Goal: Information Seeking & Learning: Learn about a topic

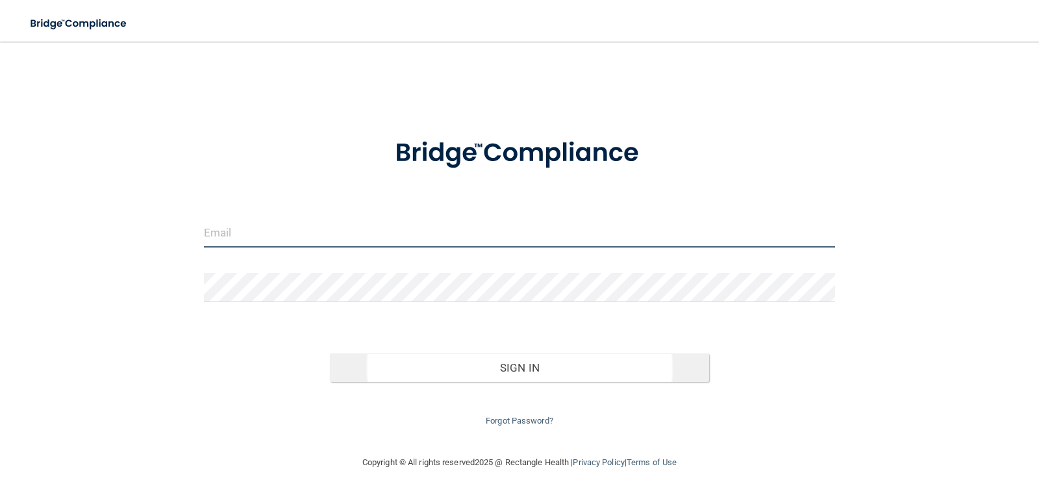
type input "[PERSON_NAME][EMAIL_ADDRESS][DOMAIN_NAME]"
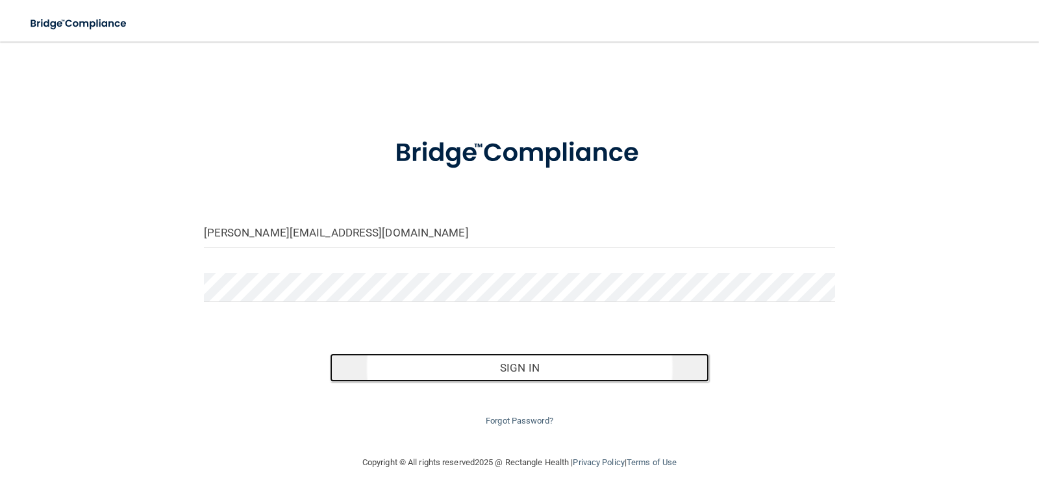
click at [486, 380] on button "Sign In" at bounding box center [519, 367] width 379 height 29
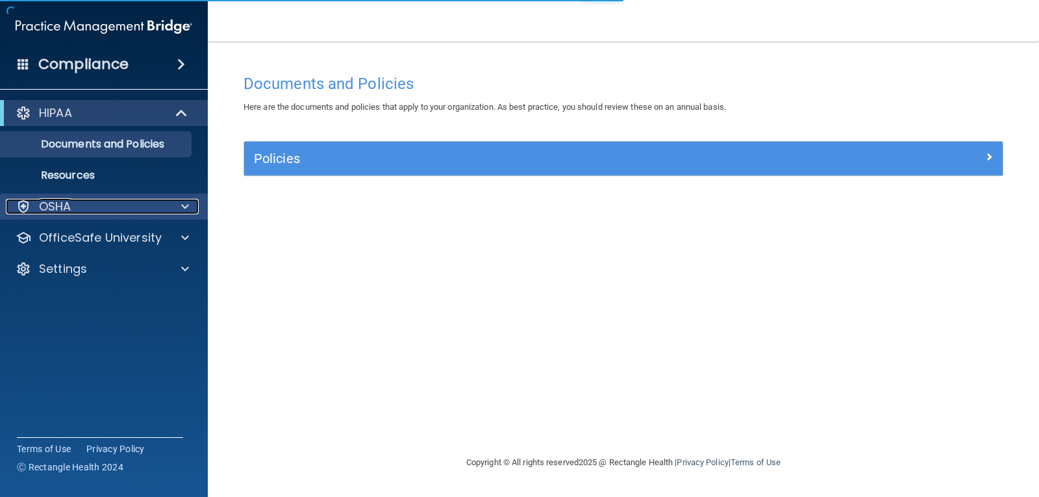
click at [104, 201] on div "OSHA" at bounding box center [86, 207] width 161 height 16
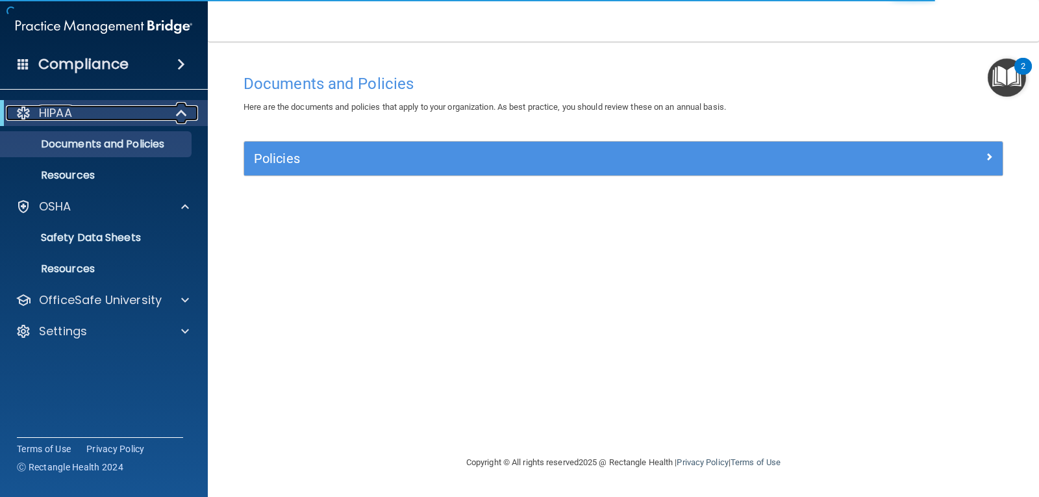
click at [98, 109] on div "HIPAA" at bounding box center [86, 113] width 160 height 16
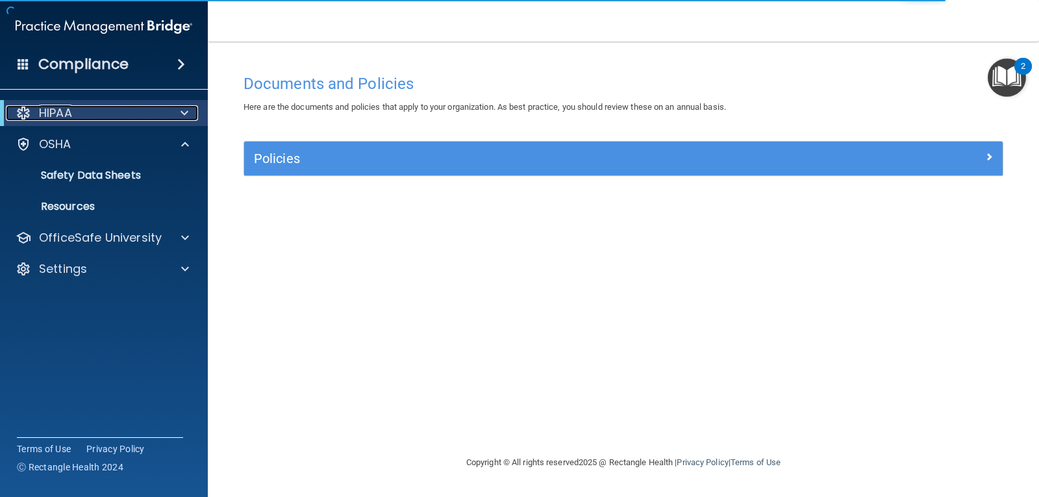
click at [98, 109] on div "HIPAA" at bounding box center [86, 113] width 160 height 16
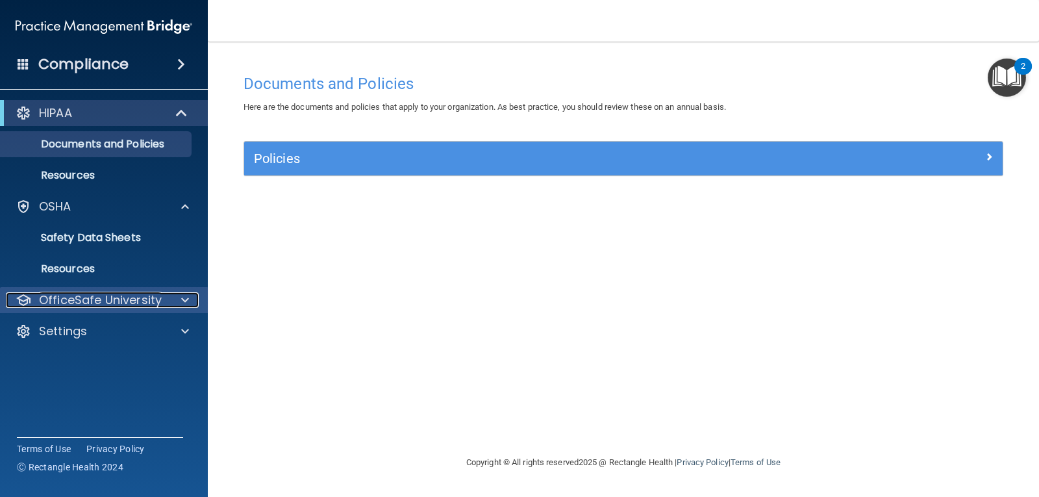
click at [90, 303] on p "OfficeSafe University" at bounding box center [100, 300] width 123 height 16
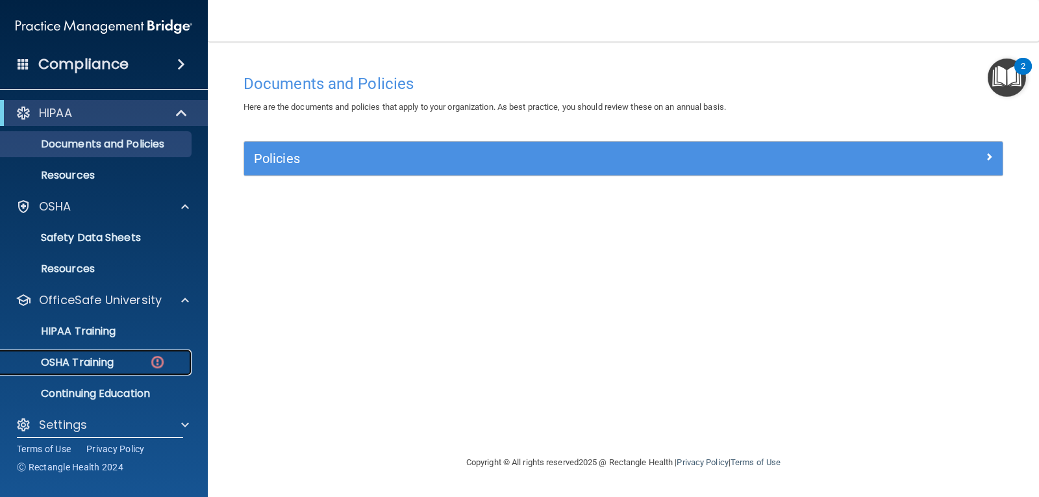
click at [84, 360] on p "OSHA Training" at bounding box center [60, 362] width 105 height 13
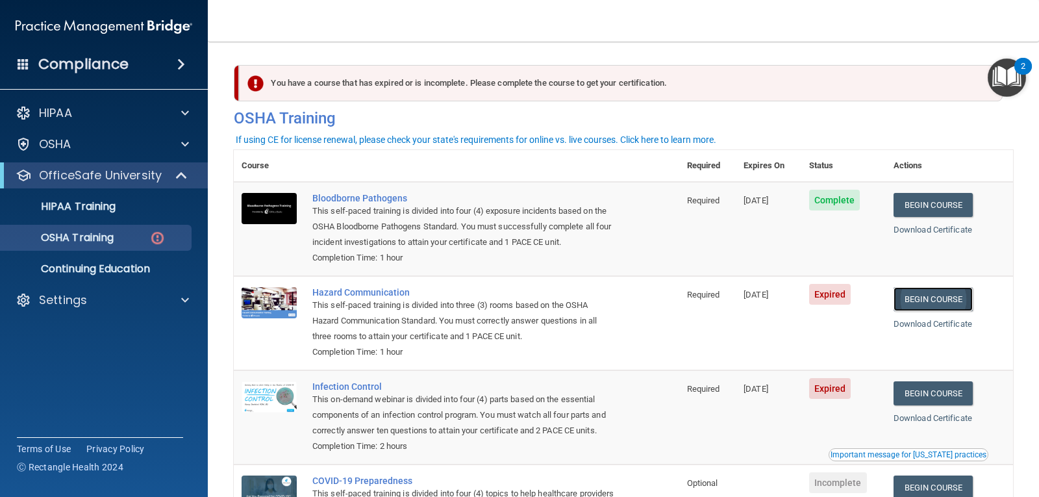
click at [933, 292] on link "Begin Course" at bounding box center [933, 299] width 79 height 24
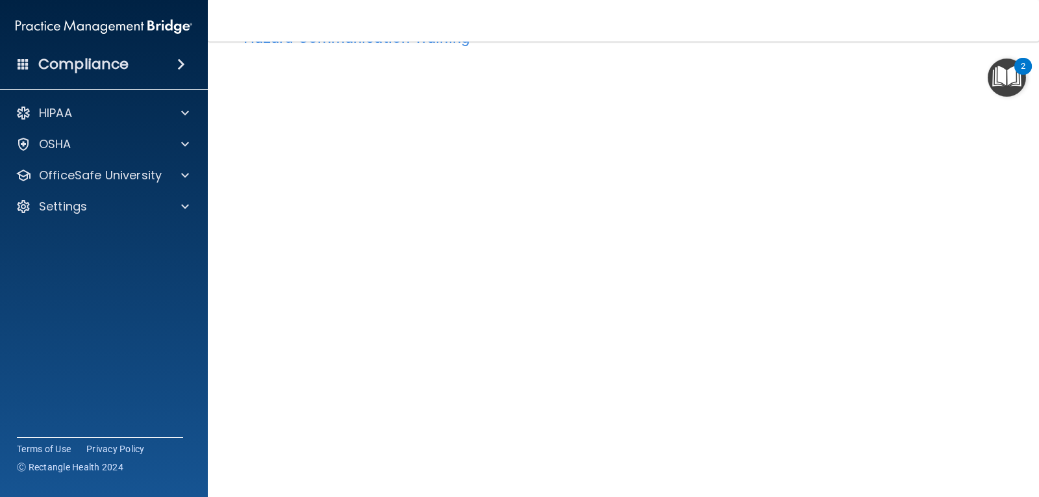
scroll to position [23, 0]
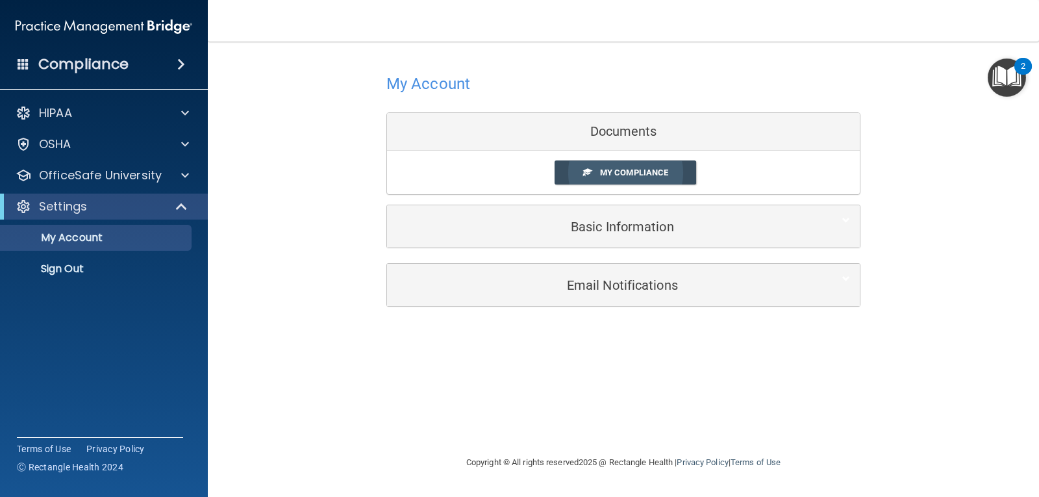
click at [648, 182] on link "My Compliance" at bounding box center [626, 172] width 142 height 24
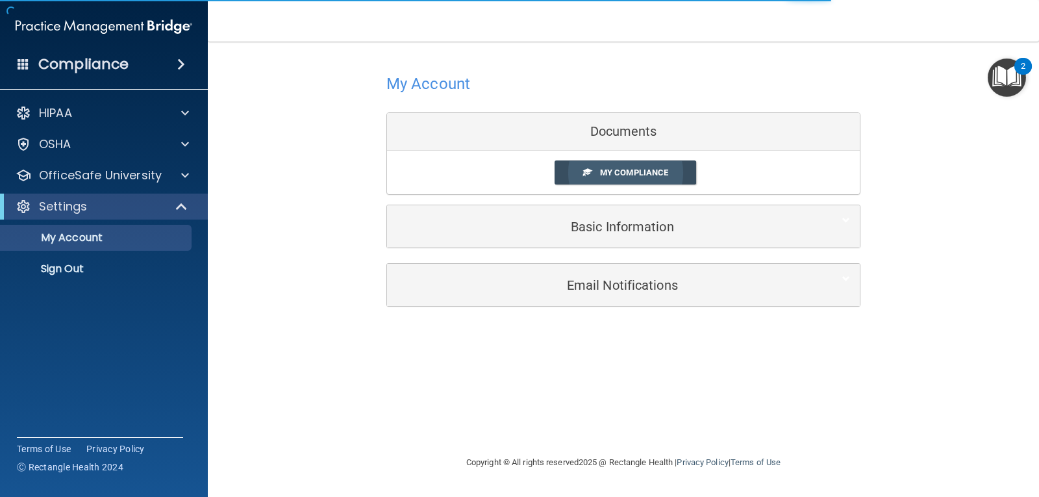
click at [638, 172] on span "My Compliance" at bounding box center [634, 173] width 68 height 10
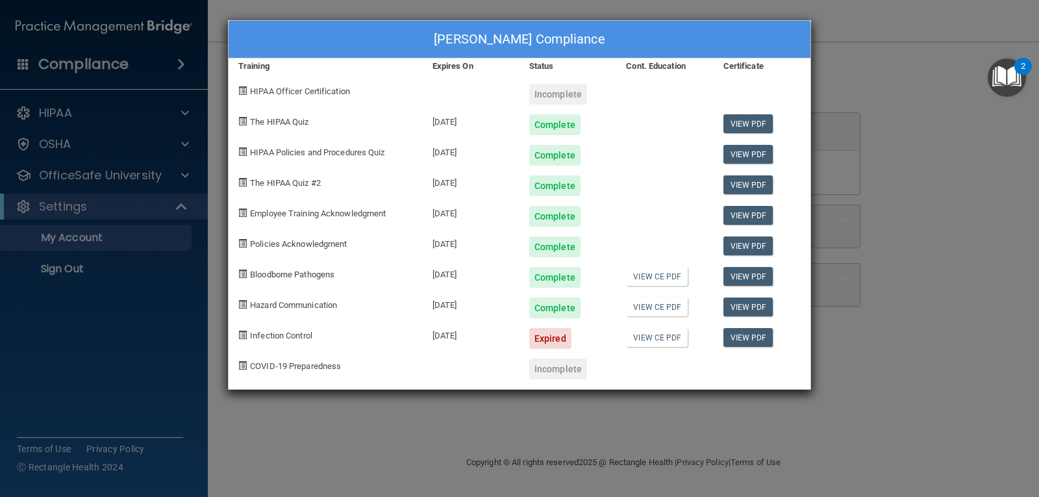
click at [1039, 189] on div "AMY O'CONNOR's Compliance Training Expires On Status Cont. Education Certificat…" at bounding box center [519, 248] width 1039 height 497
click at [275, 10] on div "AMY O'CONNOR's Compliance Training Expires On Status Cont. Education Certificat…" at bounding box center [519, 248] width 1039 height 497
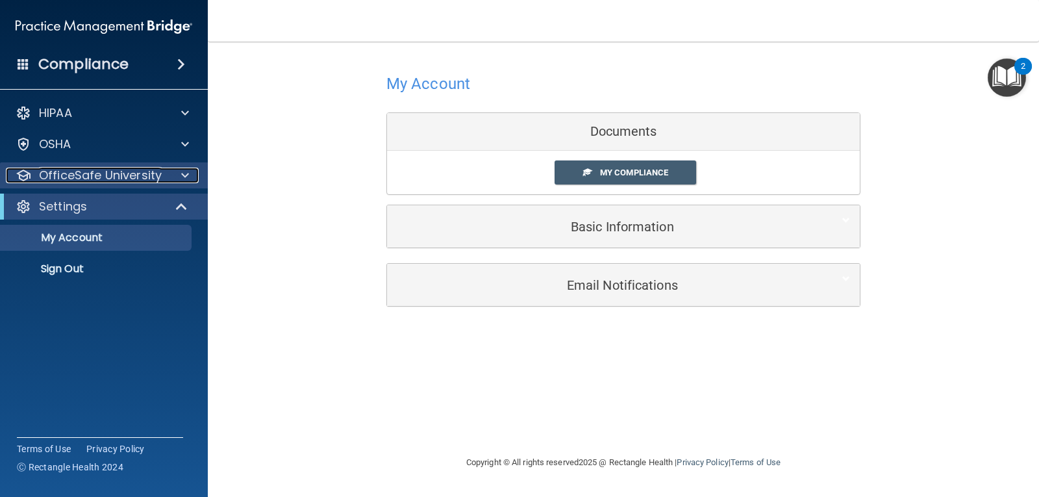
click at [113, 174] on p "OfficeSafe University" at bounding box center [100, 176] width 123 height 16
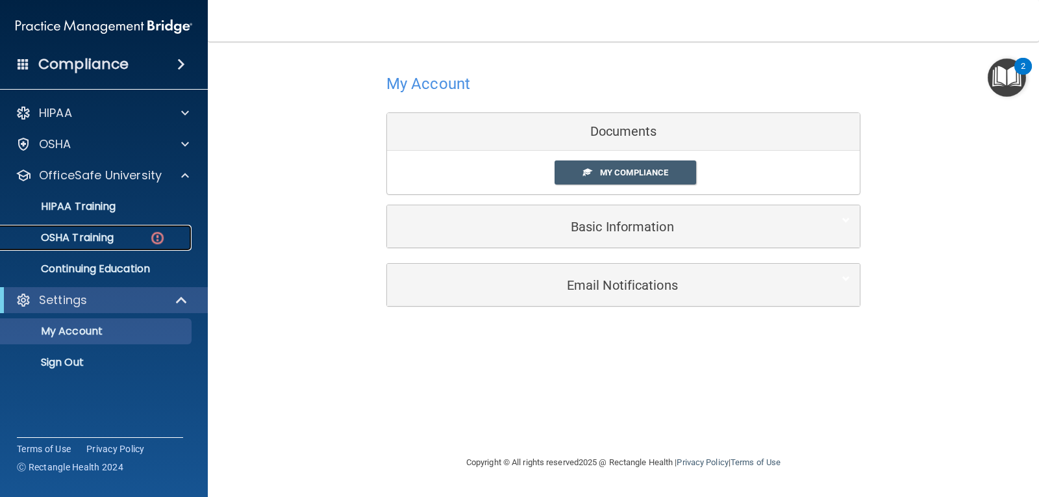
click at [101, 235] on p "OSHA Training" at bounding box center [60, 237] width 105 height 13
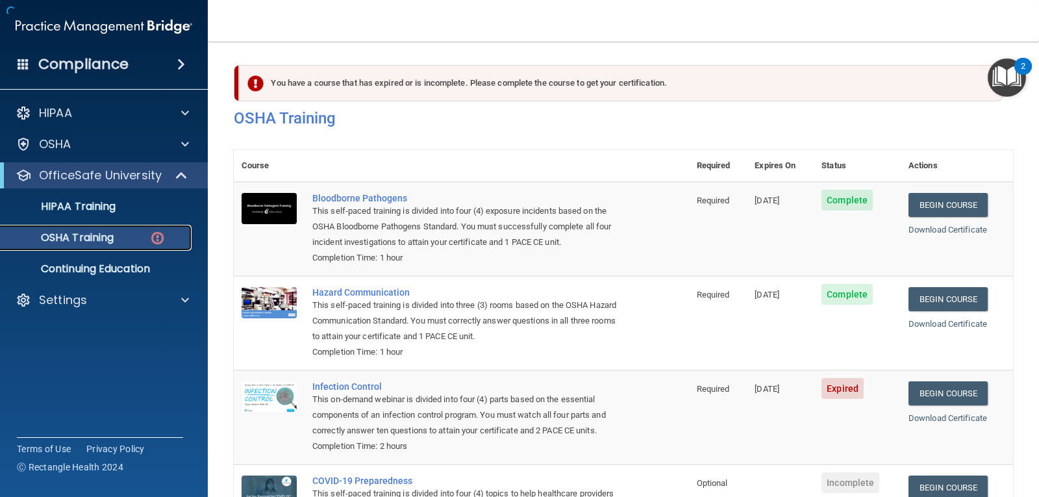
click at [101, 235] on p "OSHA Training" at bounding box center [60, 237] width 105 height 13
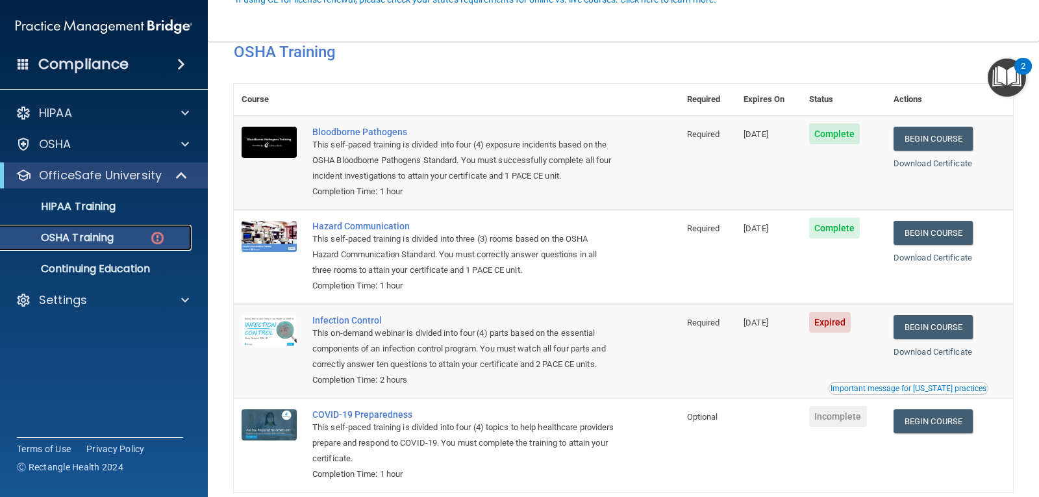
scroll to position [147, 0]
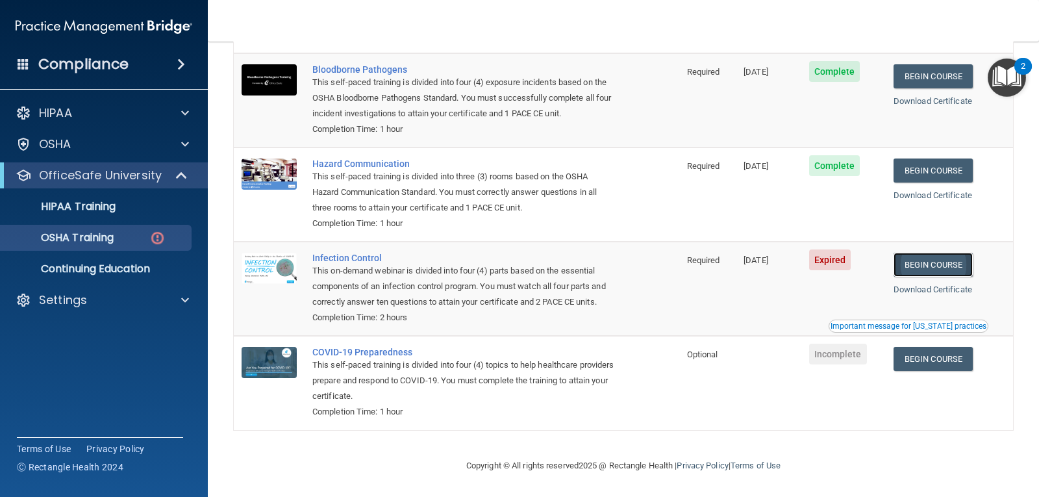
click at [925, 253] on link "Begin Course" at bounding box center [933, 265] width 79 height 24
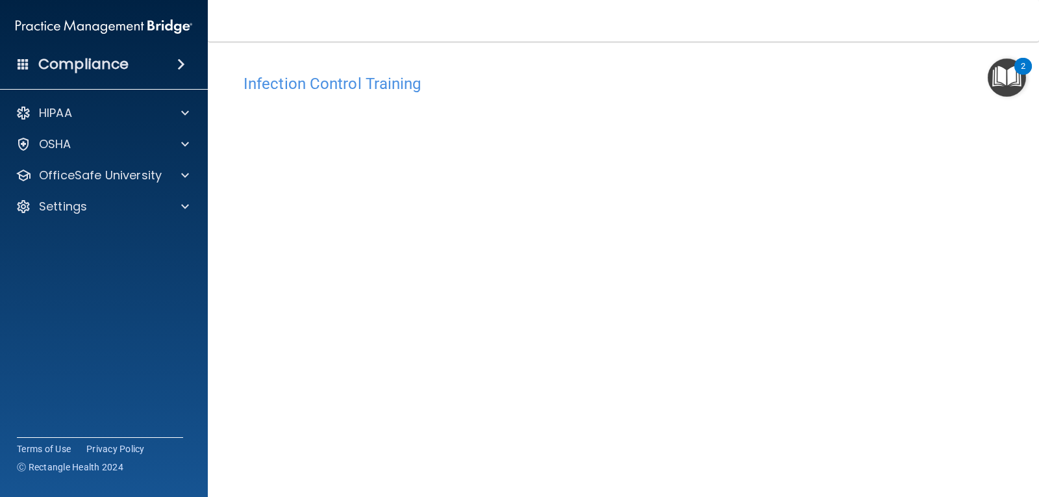
click at [1018, 63] on div "2" at bounding box center [1024, 66] width 18 height 17
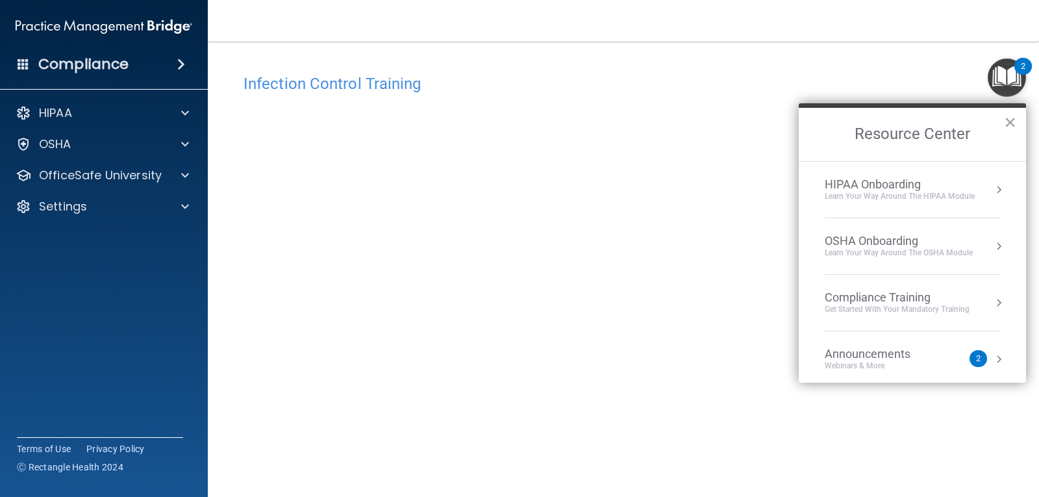
click at [945, 68] on div "Infection Control Training" at bounding box center [623, 84] width 779 height 32
click at [1009, 127] on button "×" at bounding box center [1010, 122] width 12 height 21
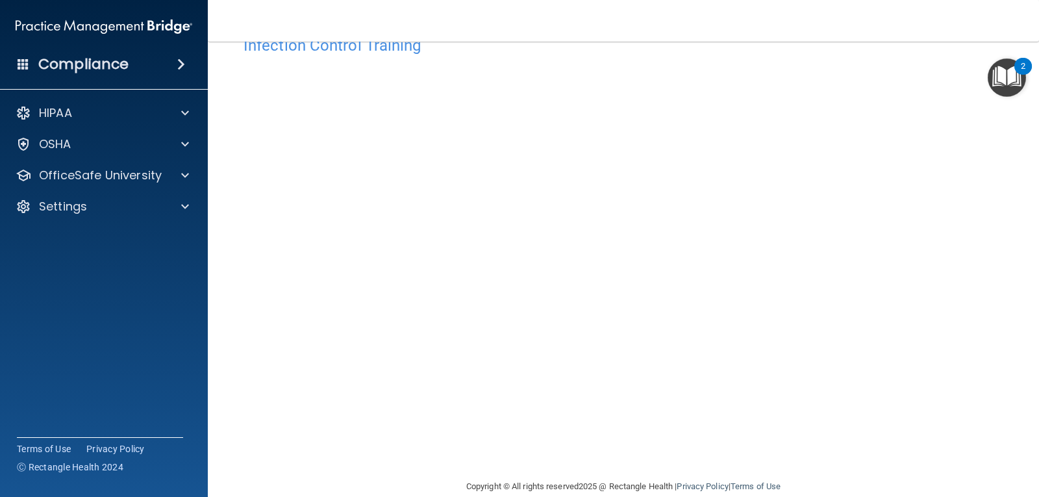
scroll to position [59, 0]
